Goal: Browse casually: Explore the website without a specific task or goal

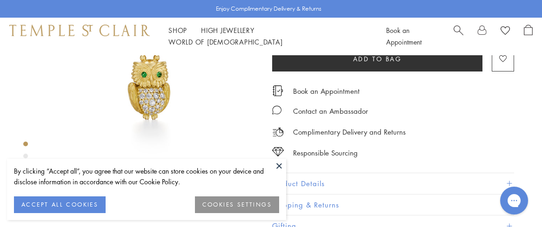
scroll to position [93, 0]
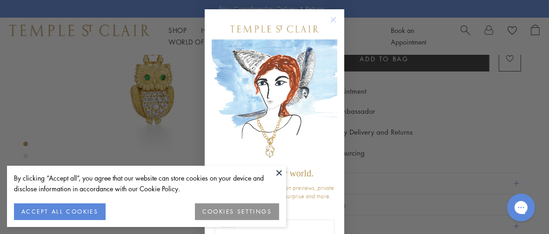
click at [331, 20] on circle "Close dialog" at bounding box center [333, 19] width 11 height 11
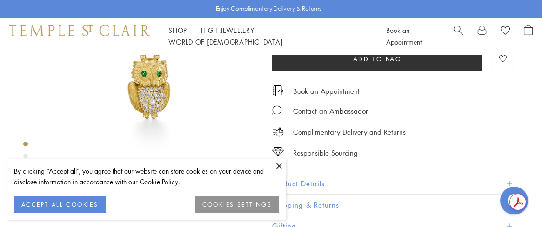
click at [71, 211] on button "ACCEPT ALL COOKIES" at bounding box center [60, 205] width 92 height 17
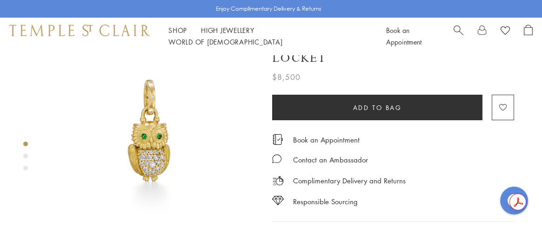
scroll to position [0, 0]
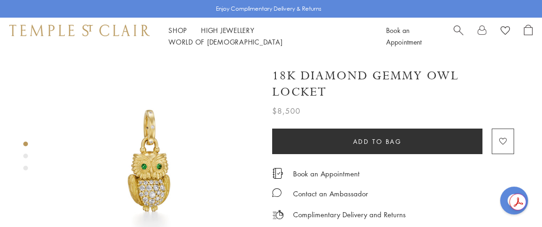
click at [26, 157] on div "Product gallery navigation" at bounding box center [25, 156] width 5 height 5
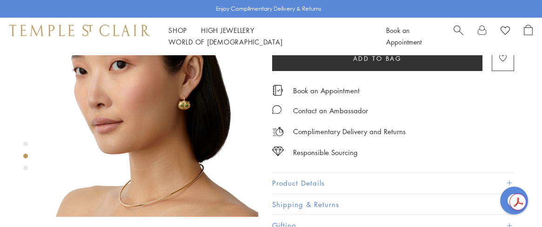
scroll to position [325, 0]
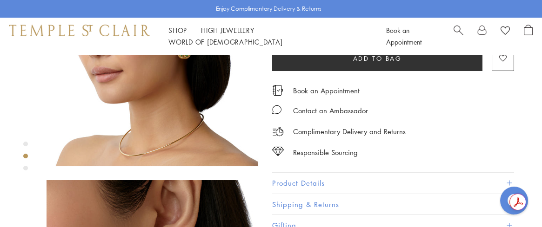
click at [510, 182] on span at bounding box center [508, 183] width 5 height 5
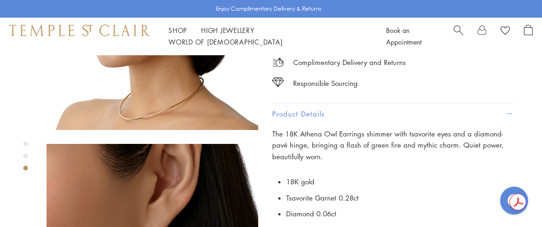
scroll to position [372, 0]
